Goal: Find specific fact: Find specific fact

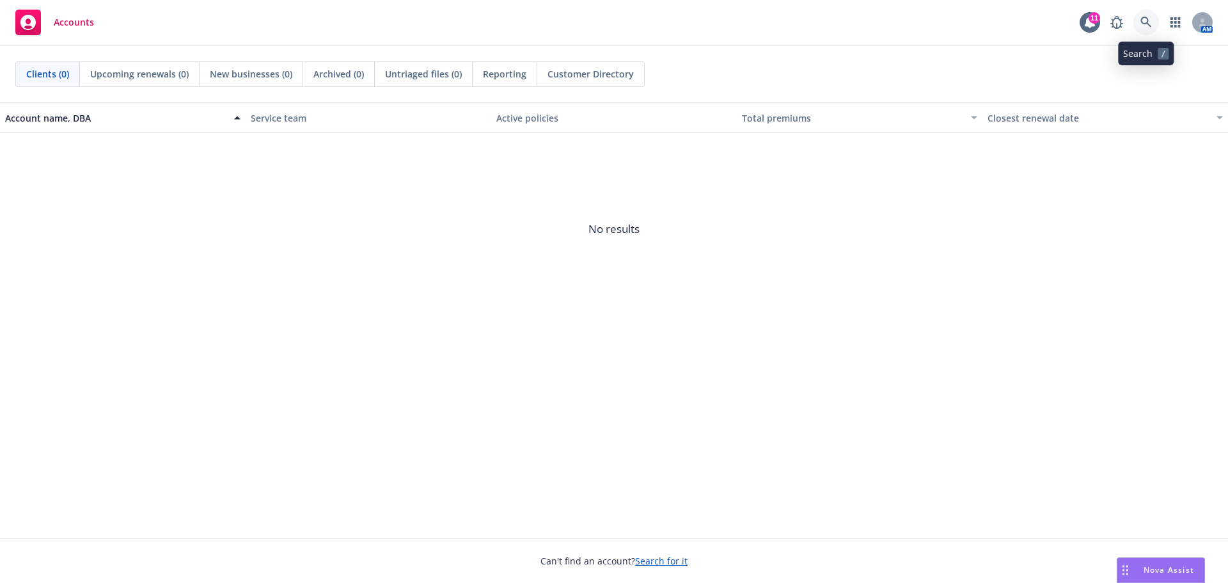
click at [1150, 20] on icon at bounding box center [1147, 23] width 12 height 12
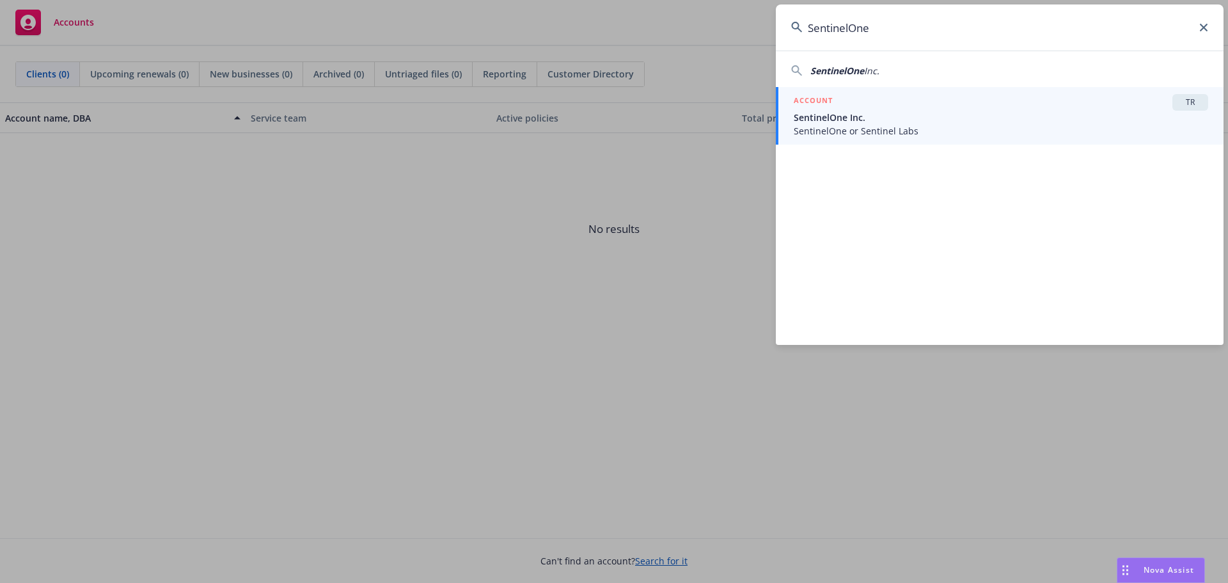
type input "SentinelOne"
click at [844, 127] on span "SentinelOne or Sentinel Labs" at bounding box center [1001, 130] width 415 height 13
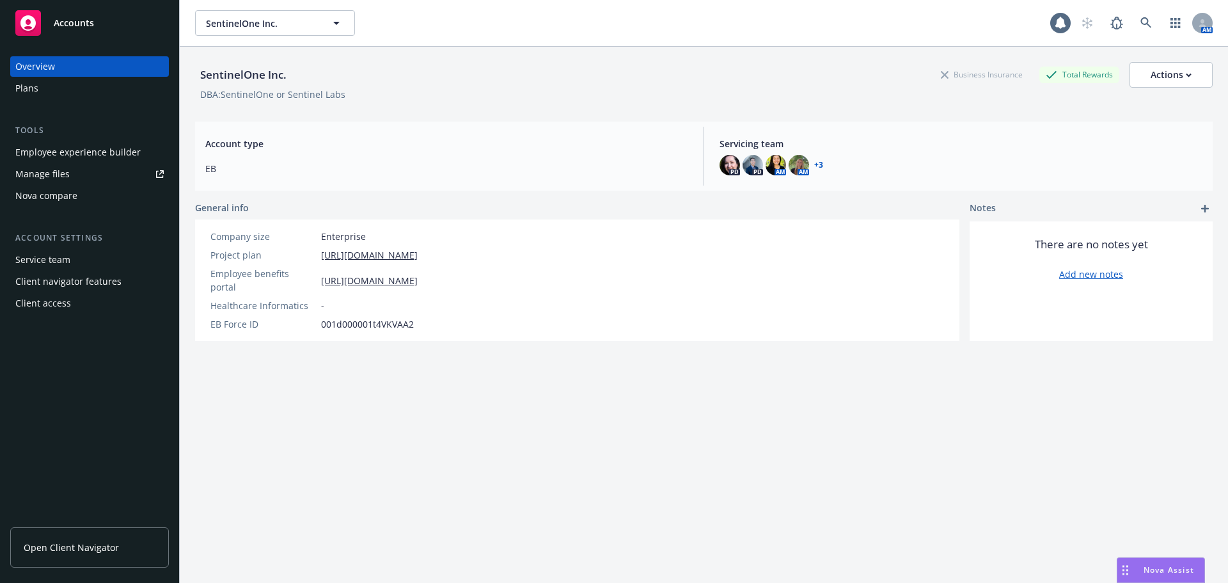
click at [56, 548] on span "Open Client Navigator" at bounding box center [71, 547] width 95 height 13
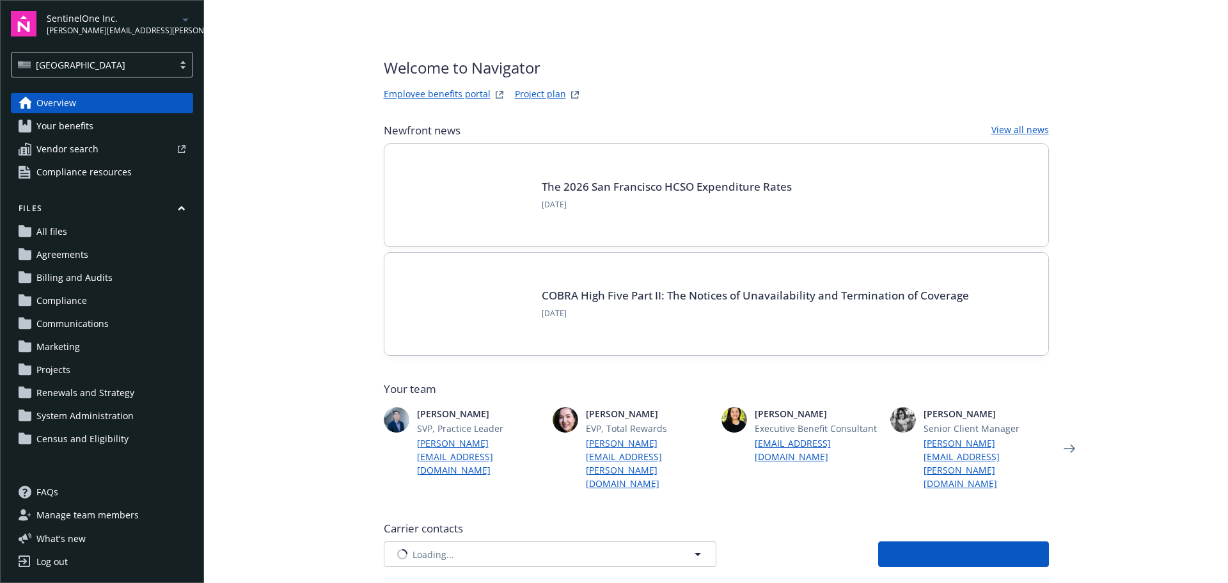
type input "ARAG Insurance Company"
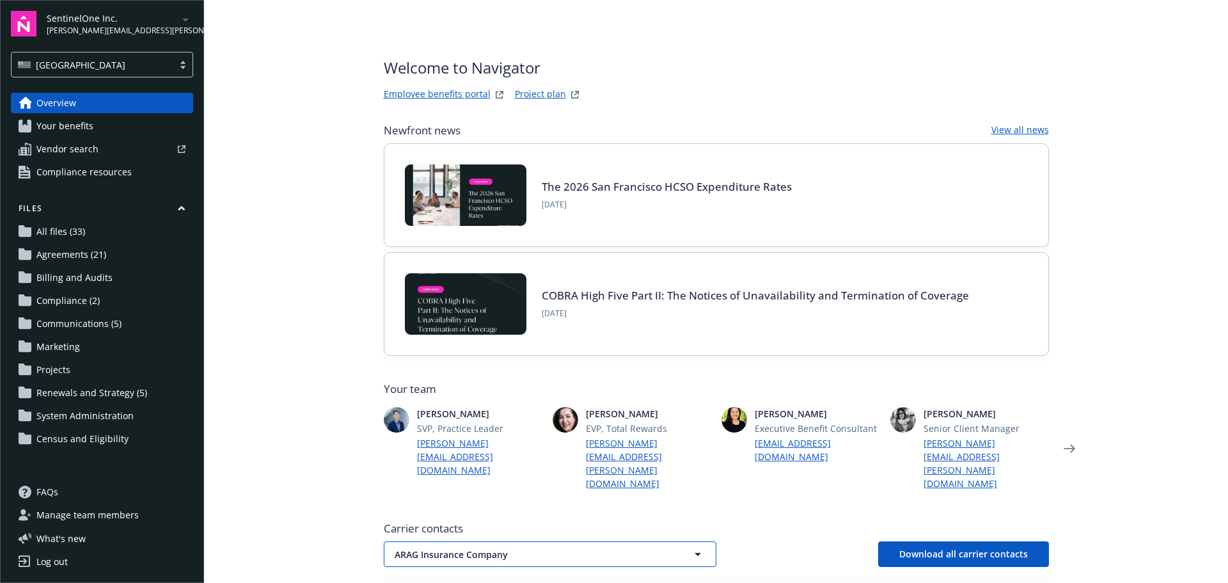
click at [498, 541] on button "ARAG Insurance Company" at bounding box center [550, 554] width 333 height 26
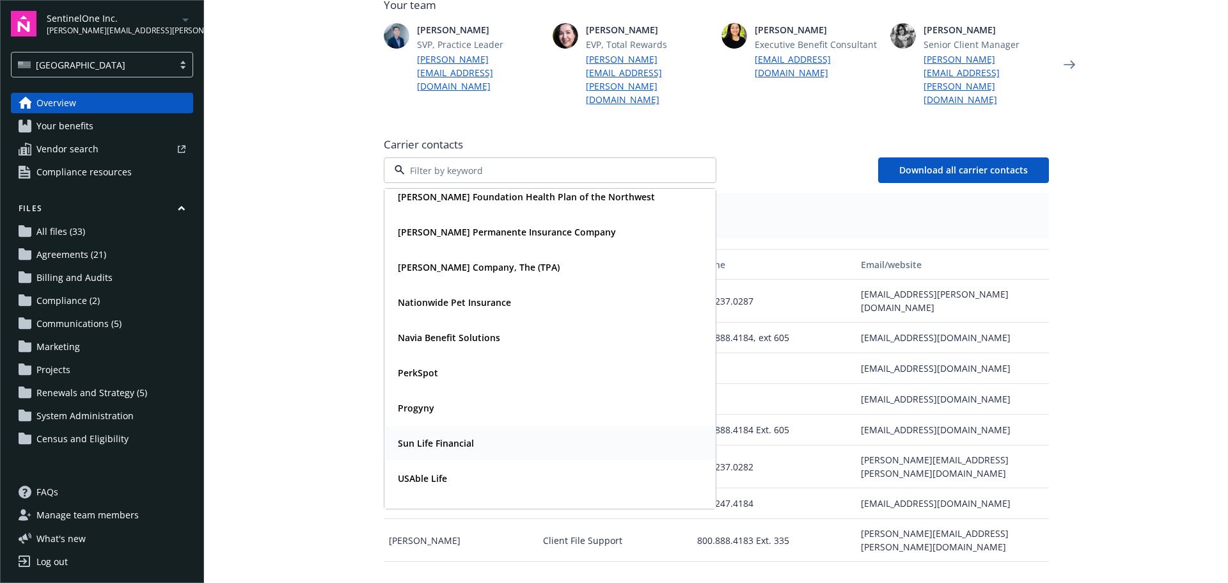
scroll to position [314, 0]
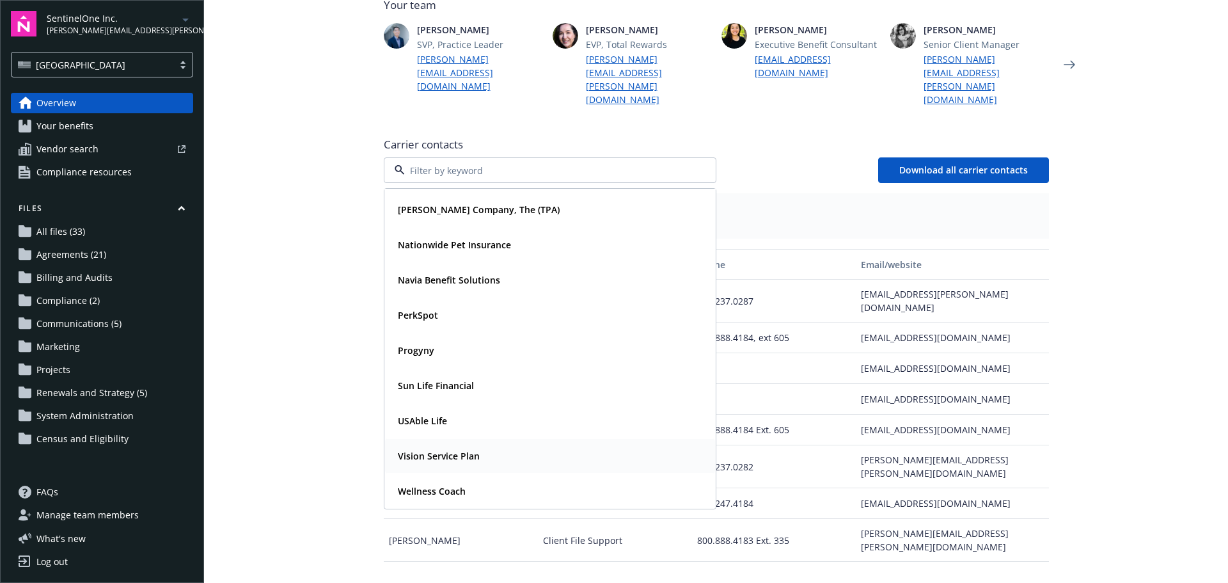
click at [416, 450] on strong "Vision Service Plan" at bounding box center [439, 456] width 82 height 12
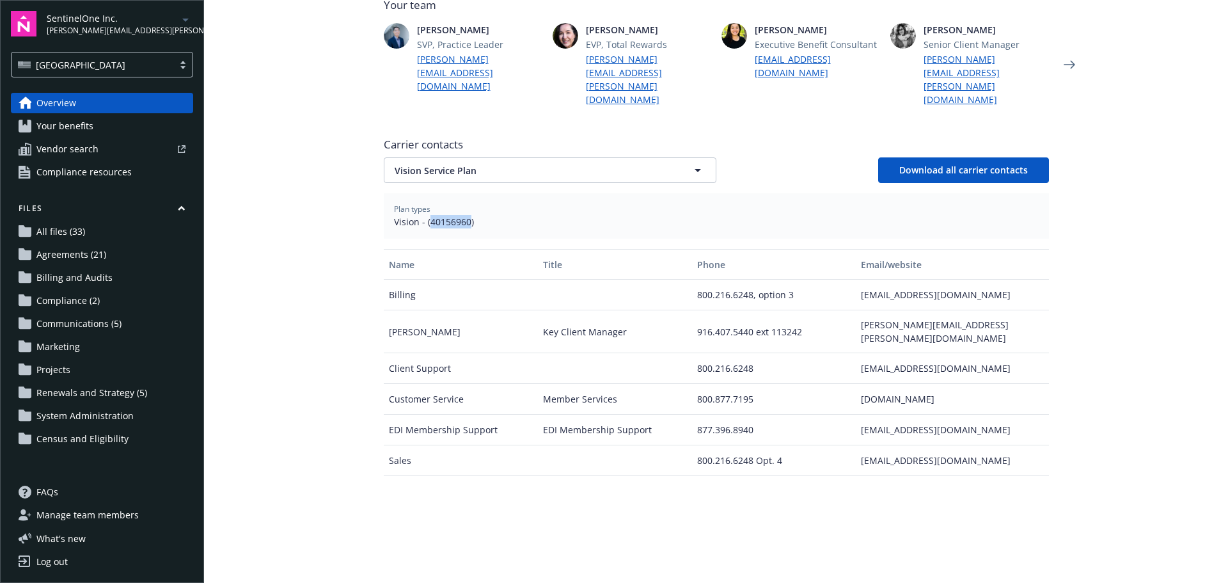
drag, startPoint x: 425, startPoint y: 194, endPoint x: 466, endPoint y: 189, distance: 41.3
click at [466, 215] on span "Vision - (40156960)" at bounding box center [716, 221] width 645 height 13
copy span "40156960"
